Goal: Contribute content

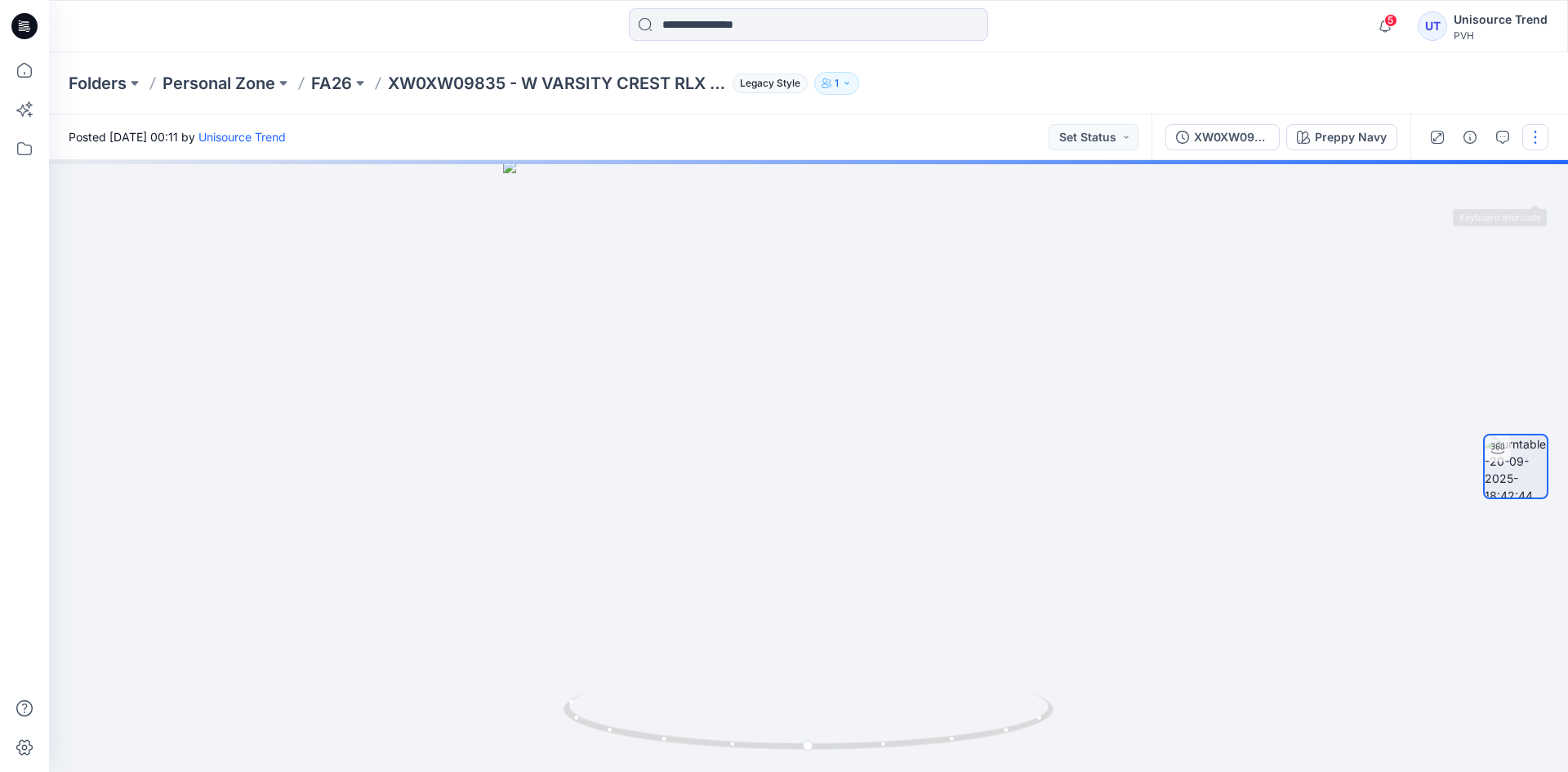
click at [1531, 124] on button "button" at bounding box center [1535, 138] width 26 height 26
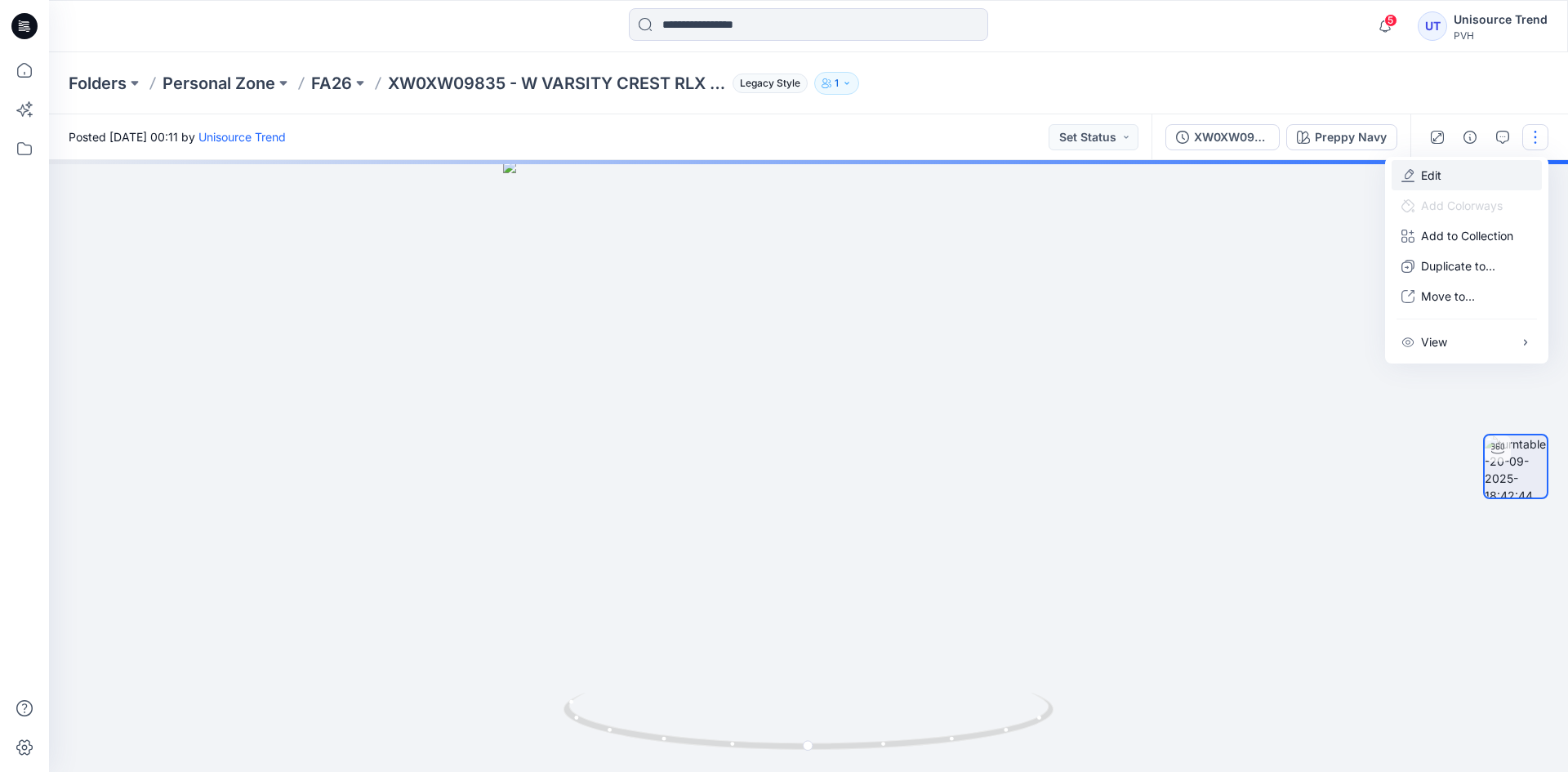
click at [1480, 178] on button "Edit" at bounding box center [1467, 175] width 151 height 30
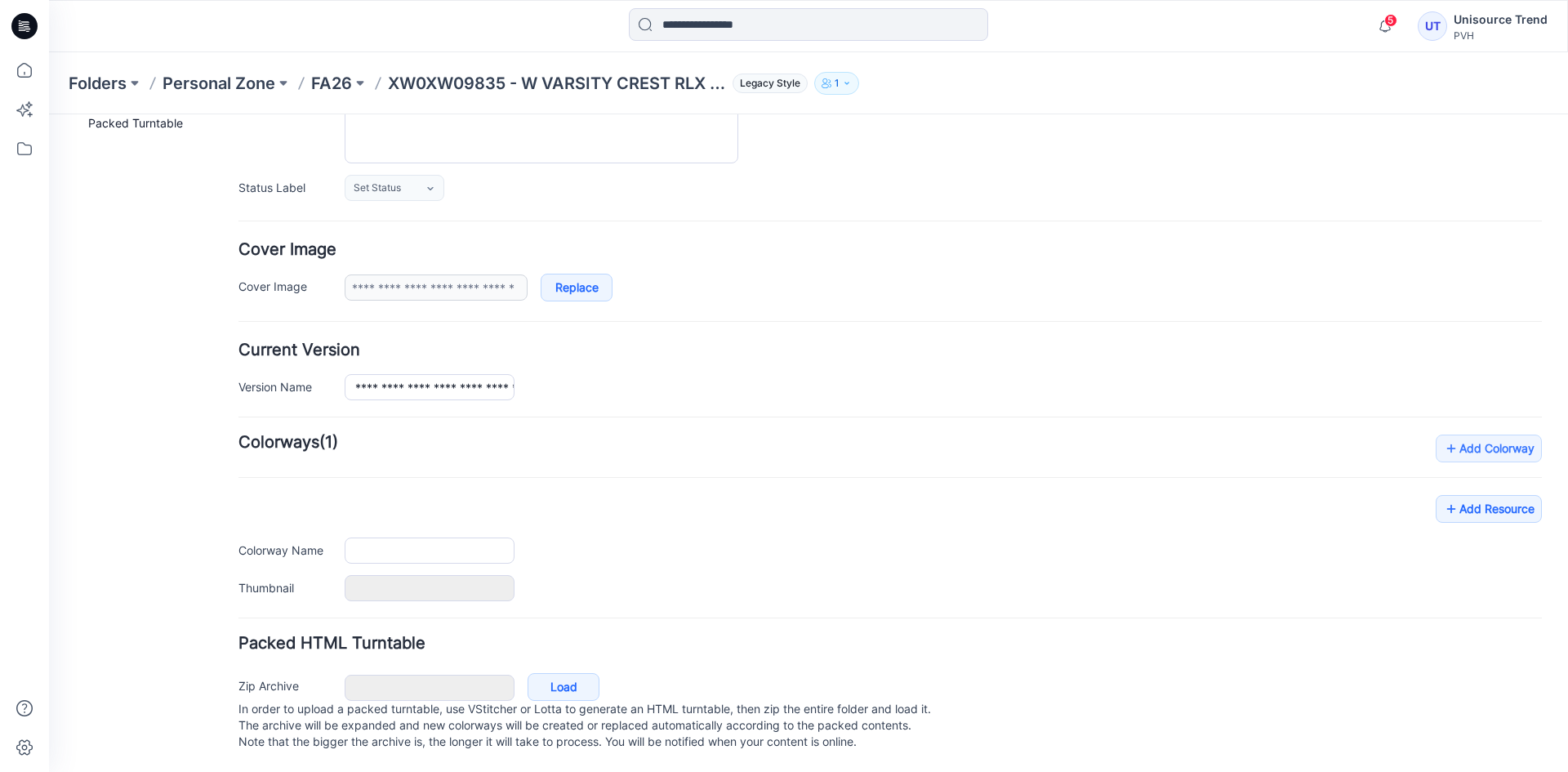
type input "**********"
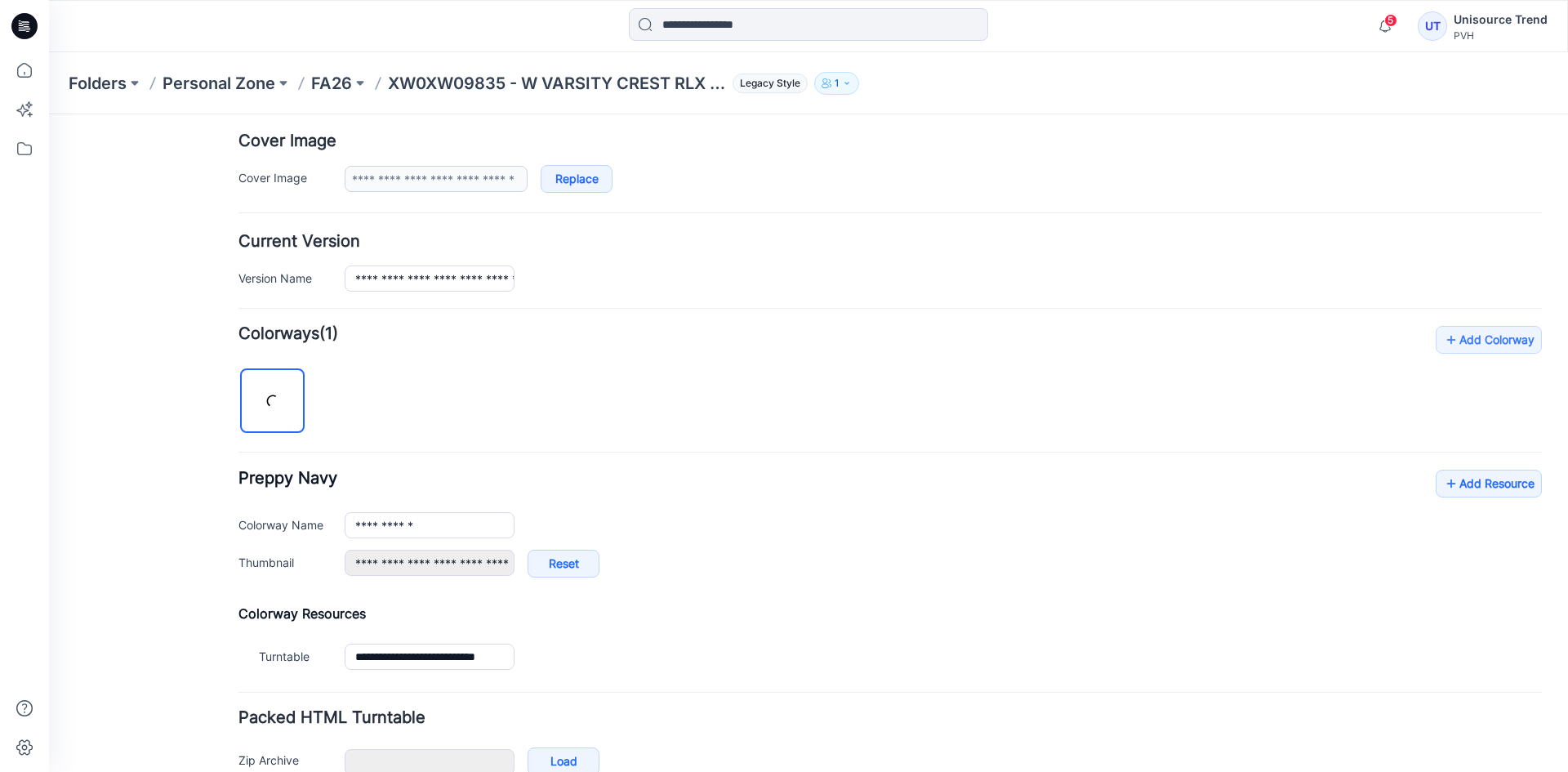
scroll to position [390, 0]
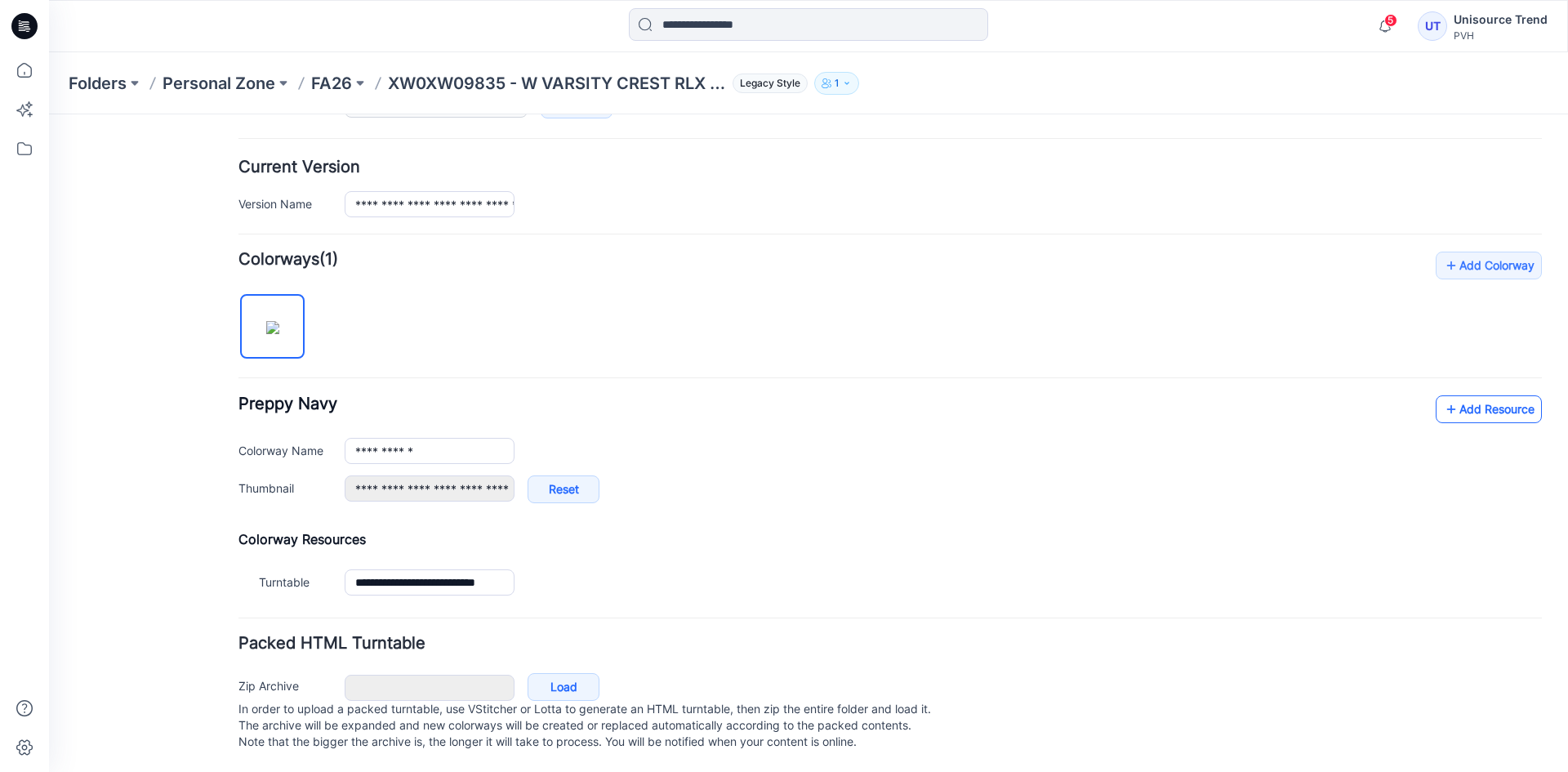
click at [1485, 395] on link "Add Resource" at bounding box center [1489, 409] width 106 height 28
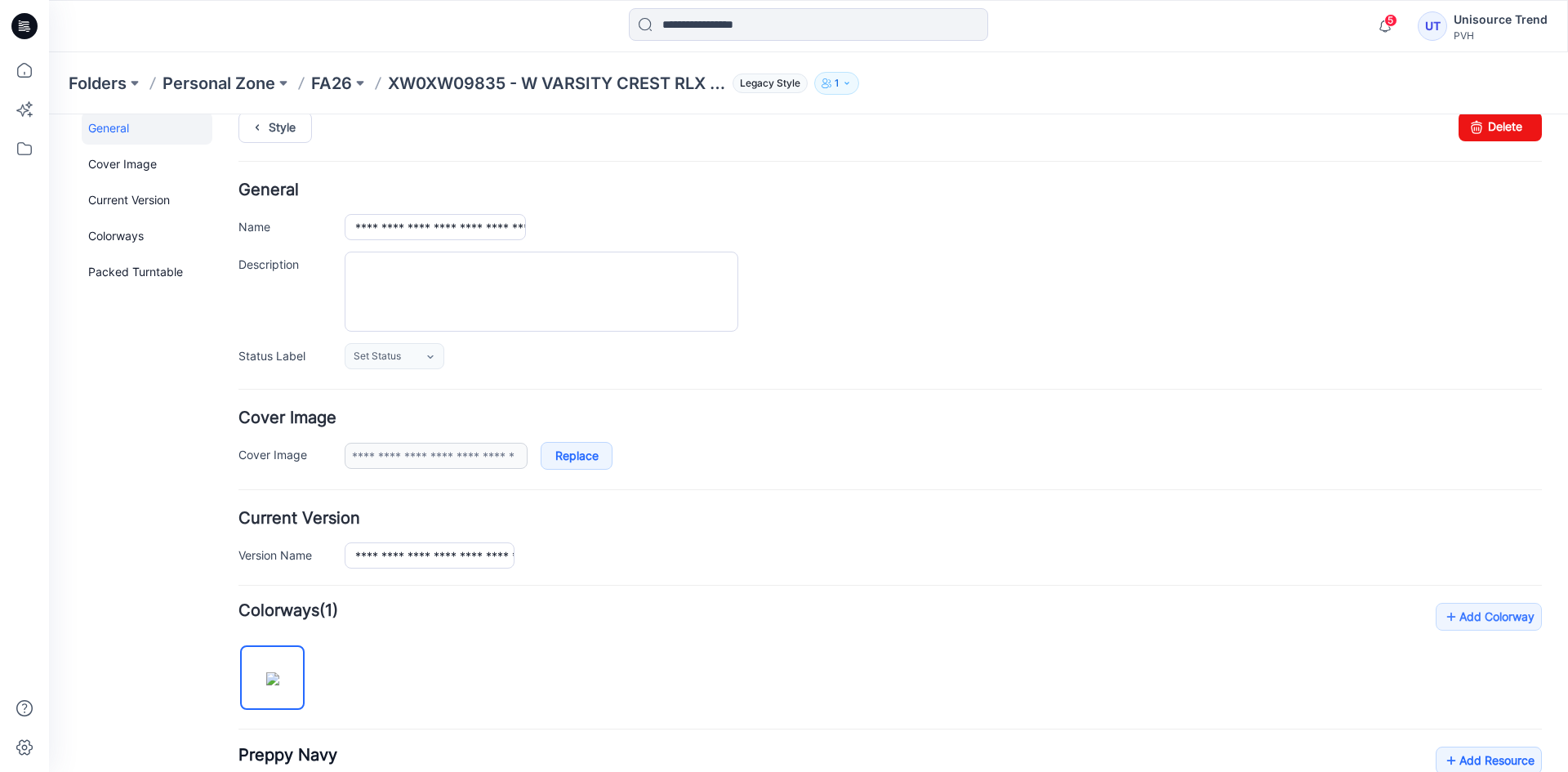
scroll to position [0, 0]
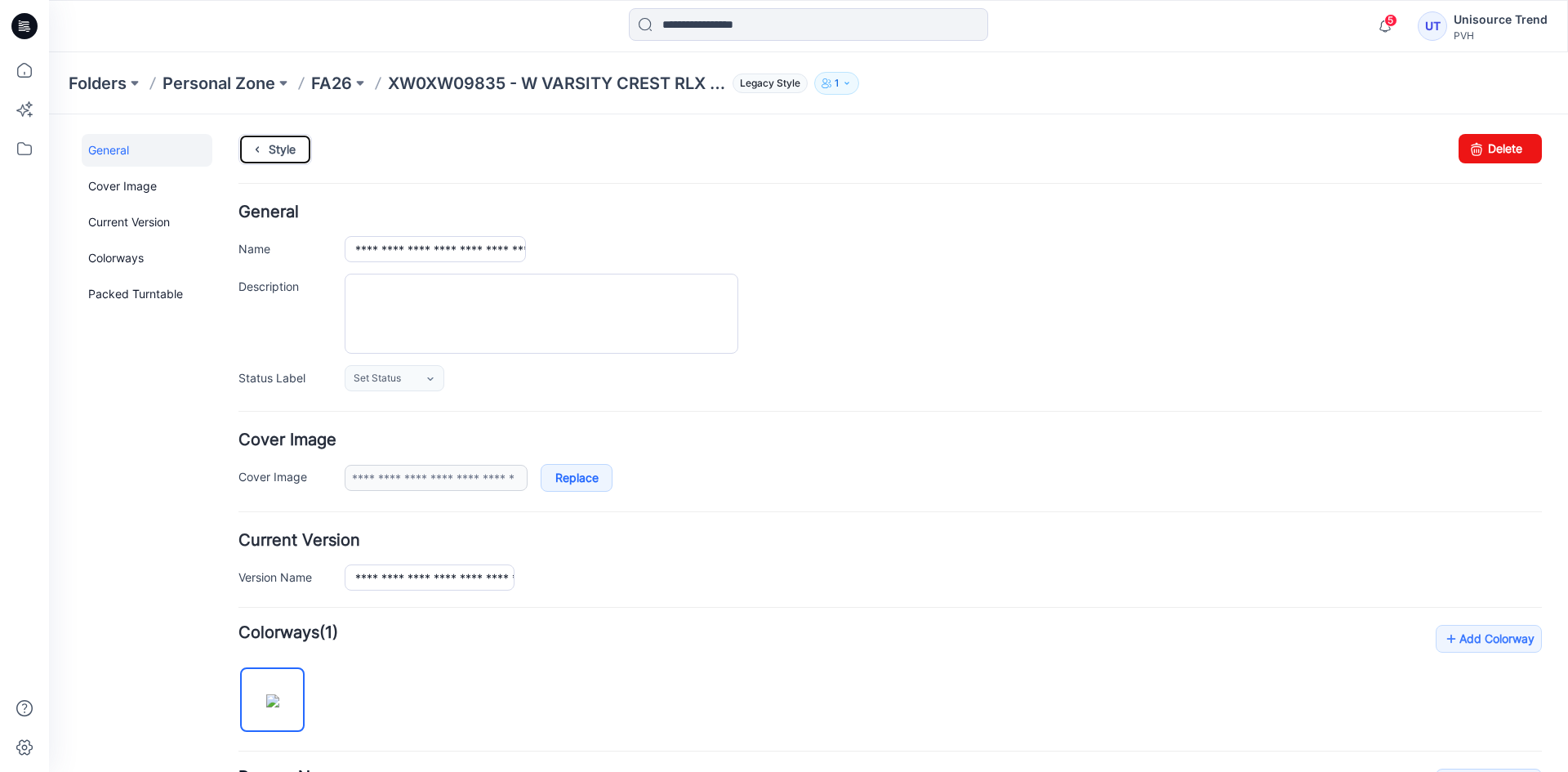
drag, startPoint x: 295, startPoint y: 143, endPoint x: 435, endPoint y: 143, distance: 140.0
click at [295, 143] on link "Style" at bounding box center [275, 150] width 74 height 31
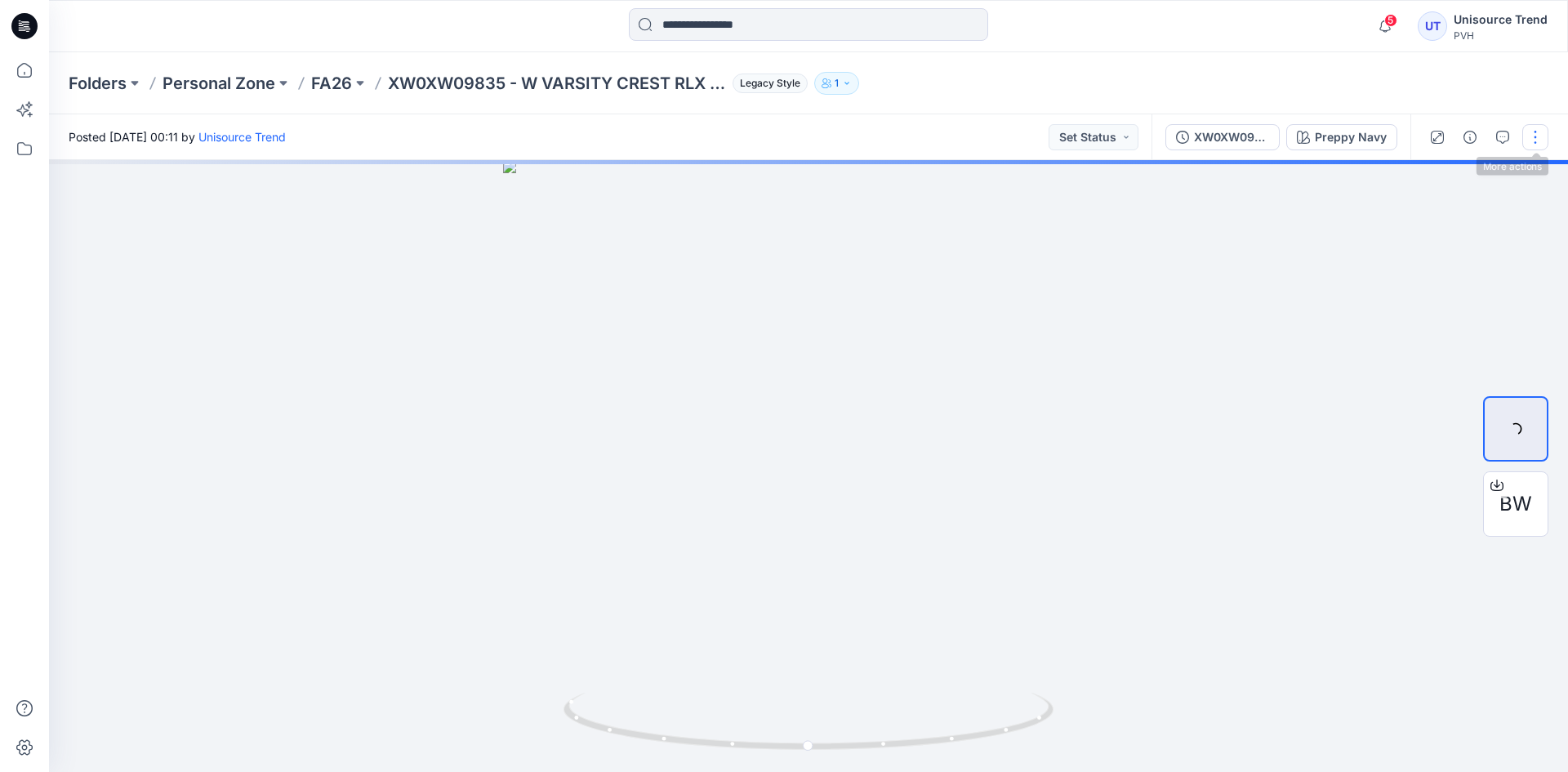
click at [1525, 146] on button "button" at bounding box center [1535, 138] width 26 height 26
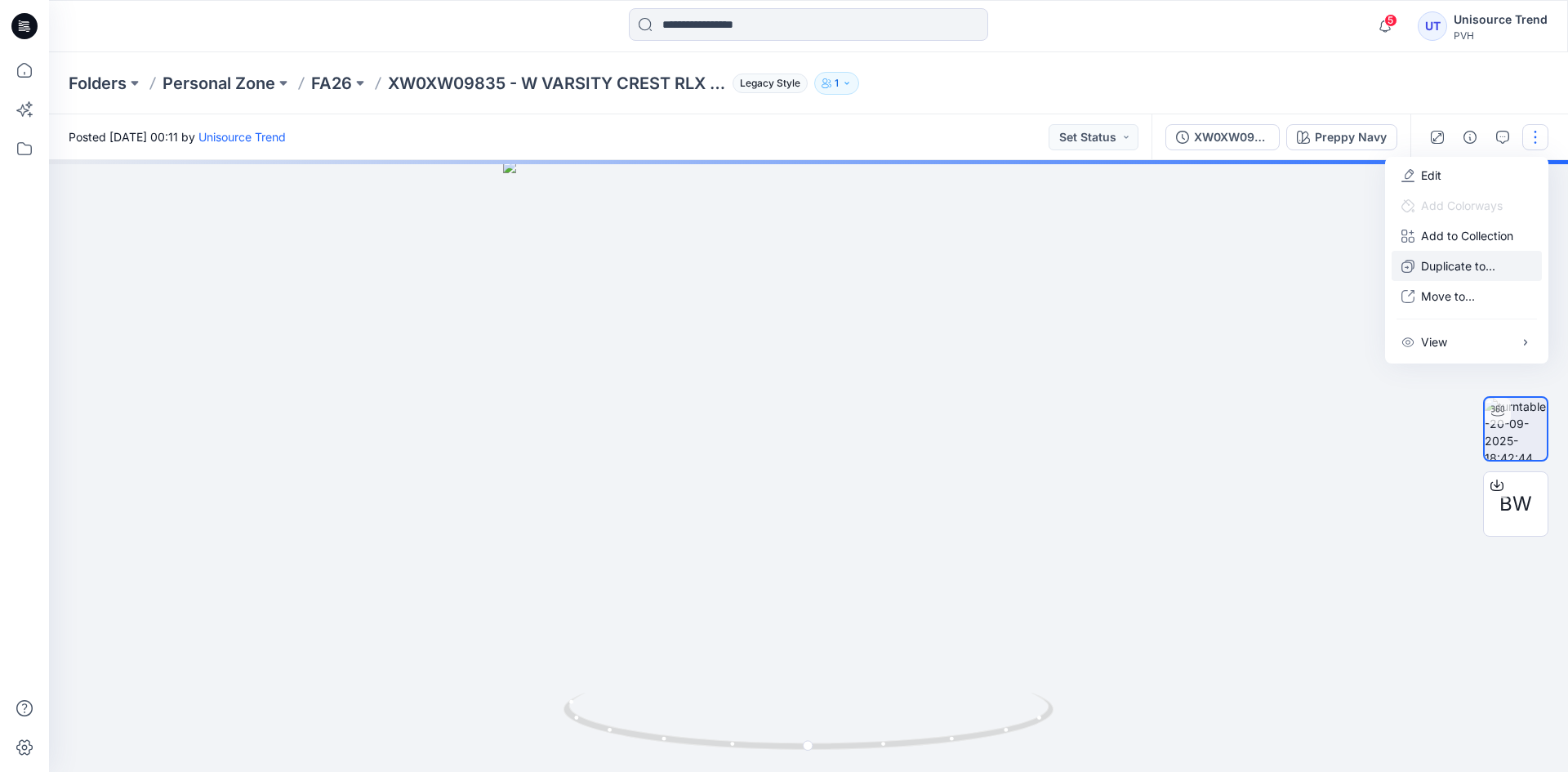
click at [1462, 265] on p "Duplicate to..." at bounding box center [1458, 265] width 74 height 17
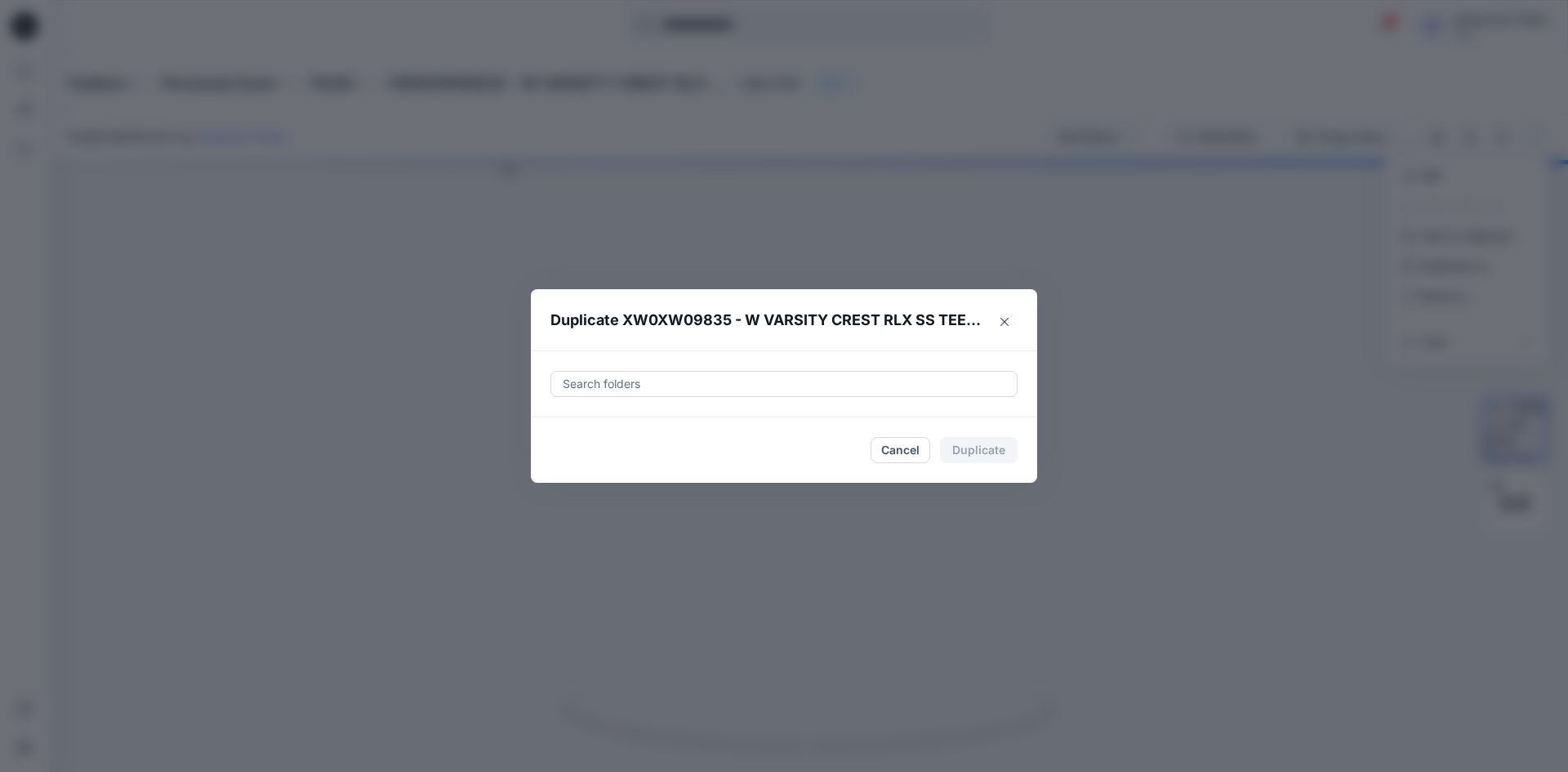
click at [805, 386] on div at bounding box center [784, 384] width 446 height 20
click at [579, 419] on div at bounding box center [575, 425] width 13 height 13
type input "********"
click at [549, 467] on footer "Cancel Duplicate" at bounding box center [784, 450] width 507 height 65
click at [959, 447] on button "Duplicate" at bounding box center [979, 450] width 78 height 26
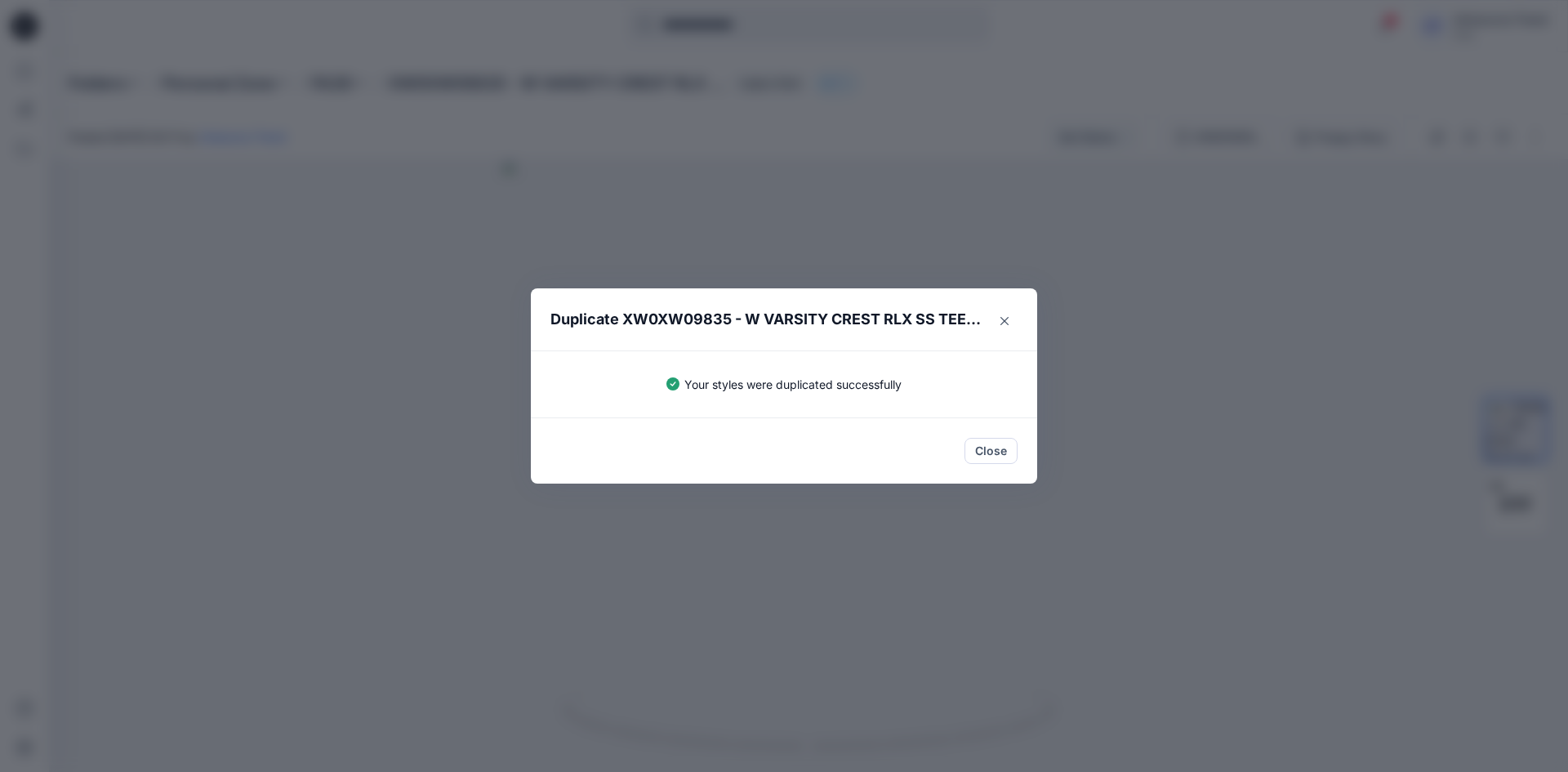
click at [959, 447] on div "Close" at bounding box center [784, 451] width 467 height 26
click at [971, 449] on button "Close" at bounding box center [991, 451] width 53 height 26
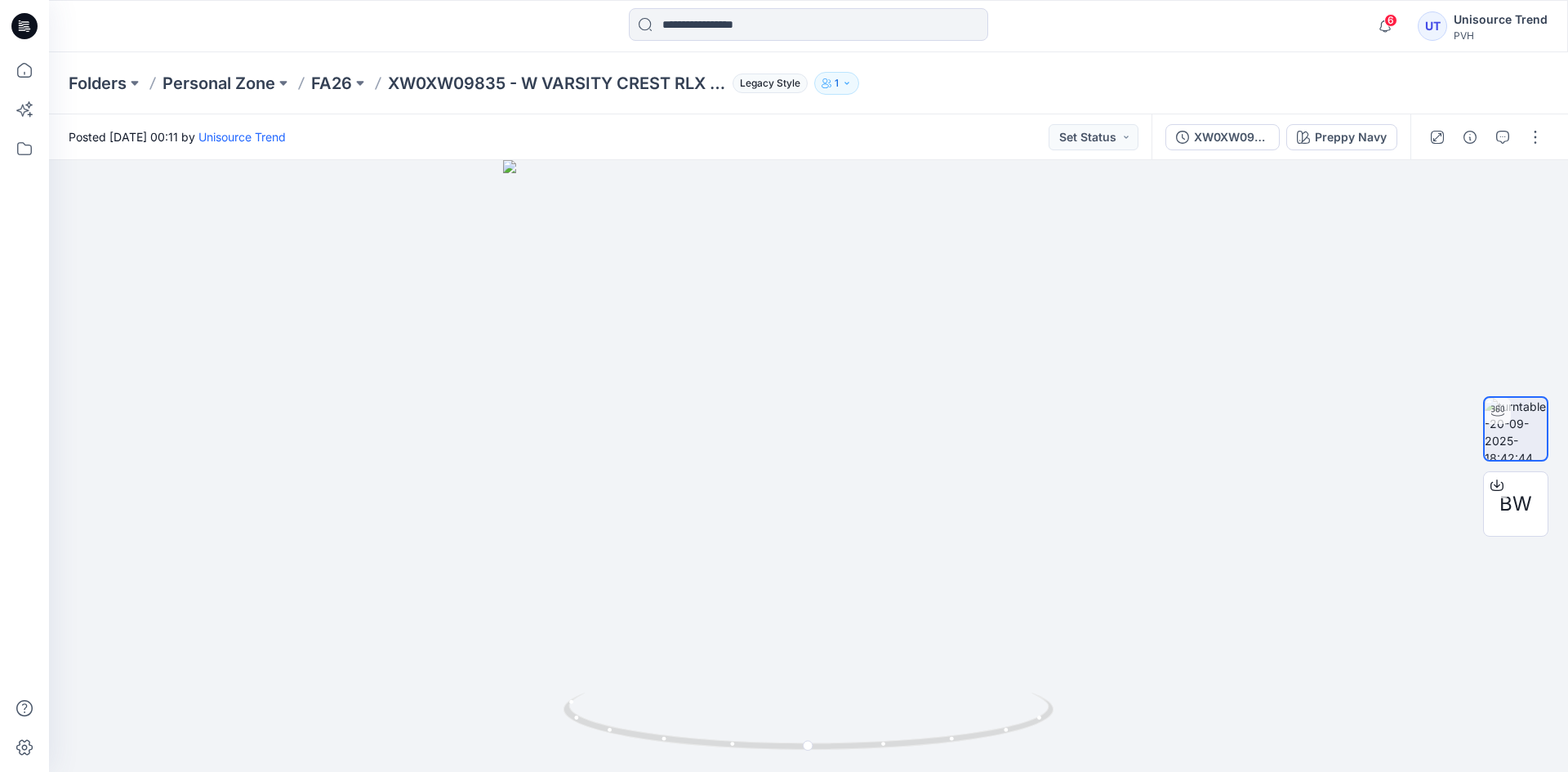
click at [16, 24] on icon at bounding box center [25, 26] width 26 height 26
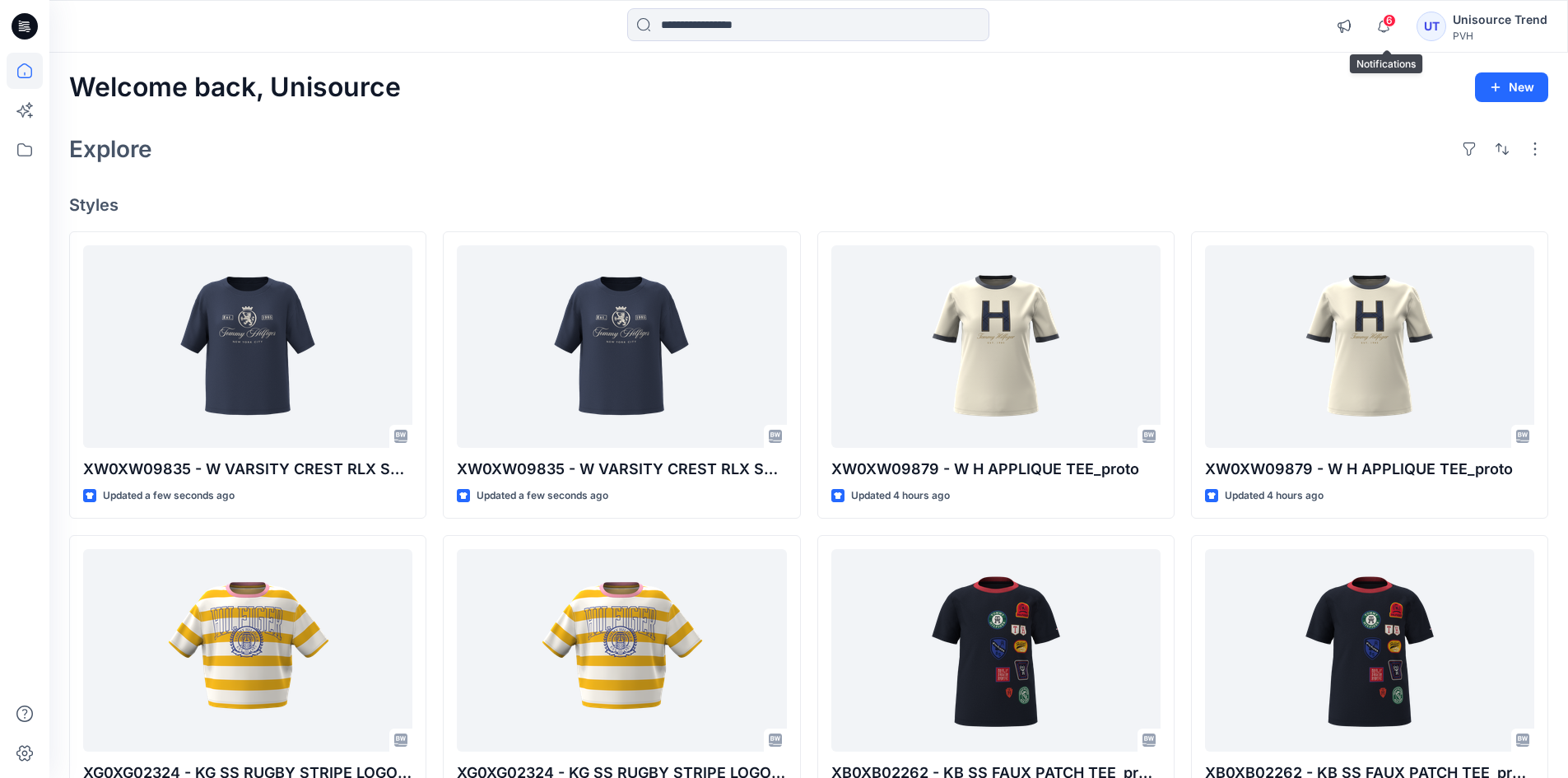
click at [1389, 20] on span "6" at bounding box center [1390, 21] width 13 height 13
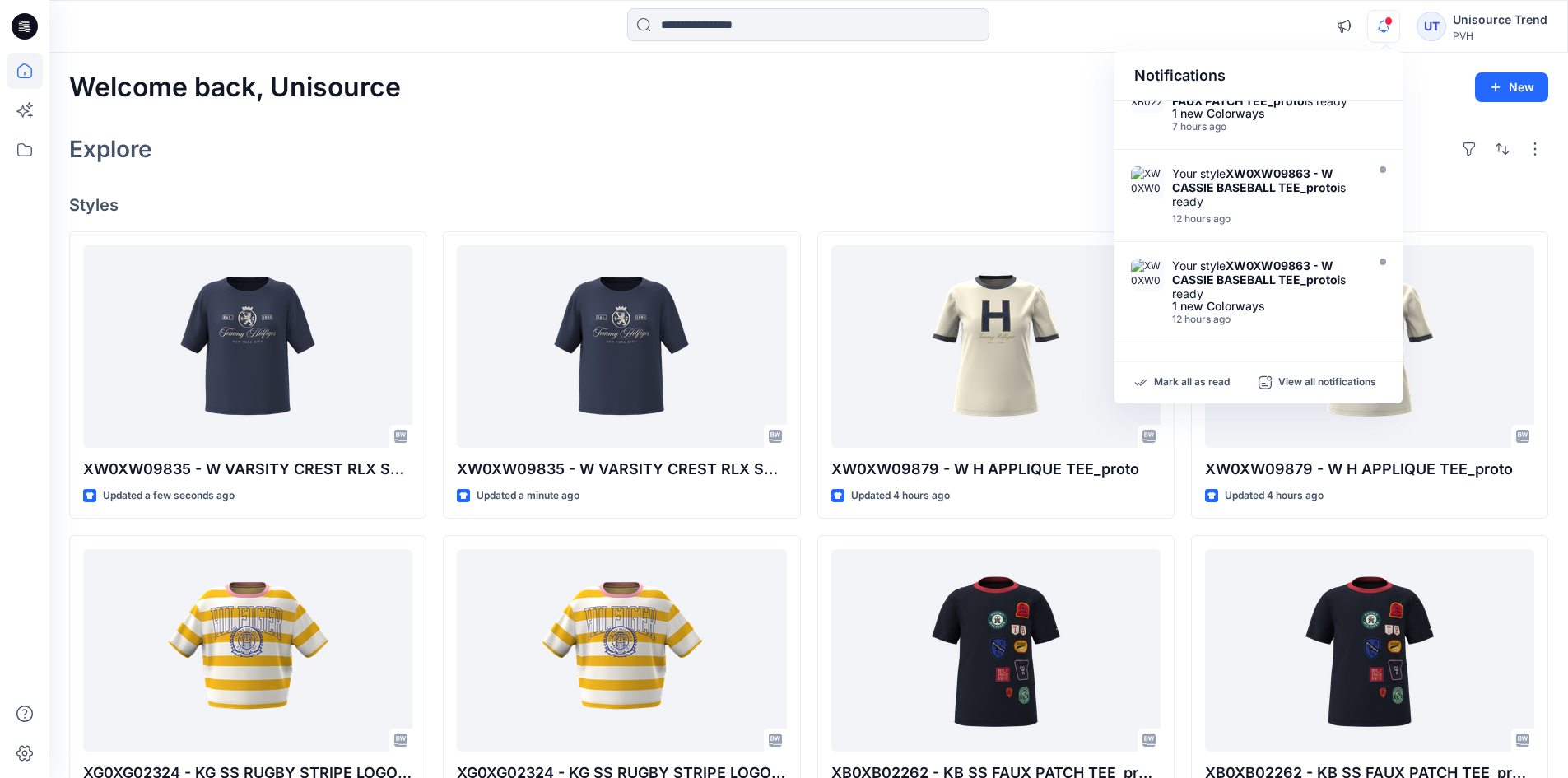
scroll to position [660, 0]
click at [1206, 376] on p "Mark all as read" at bounding box center [1192, 383] width 76 height 15
click at [997, 173] on div "Welcome back, Unisource New Explore Styles XW0XW09835 - W VARSITY CREST RLX SS …" at bounding box center [808, 629] width 1519 height 1153
